Goal: Information Seeking & Learning: Learn about a topic

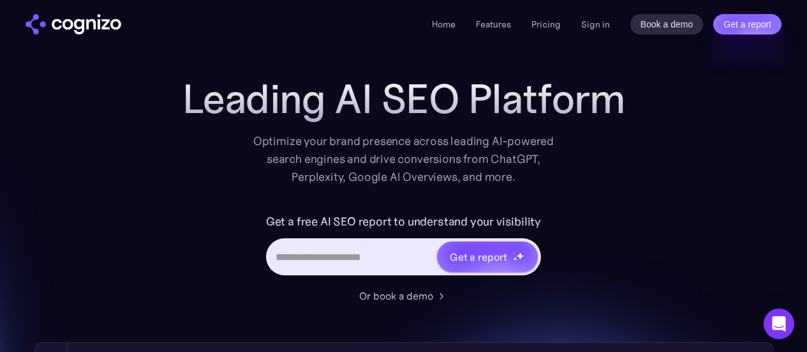
scroll to position [22, 0]
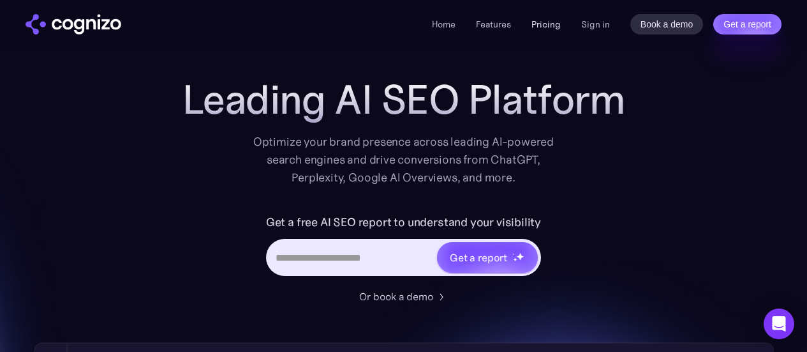
click at [540, 22] on link "Pricing" at bounding box center [545, 24] width 29 height 11
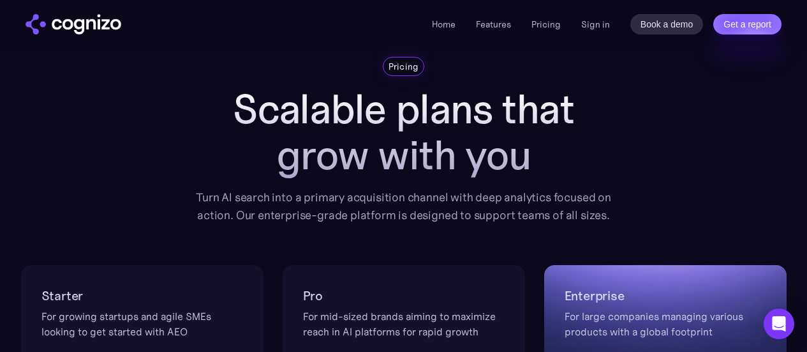
scroll to position [40, 0]
